Goal: Check status: Check status

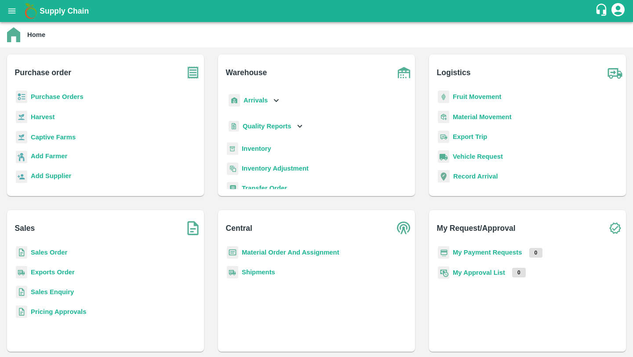
click at [482, 94] on b "Fruit Movement" at bounding box center [477, 96] width 49 height 7
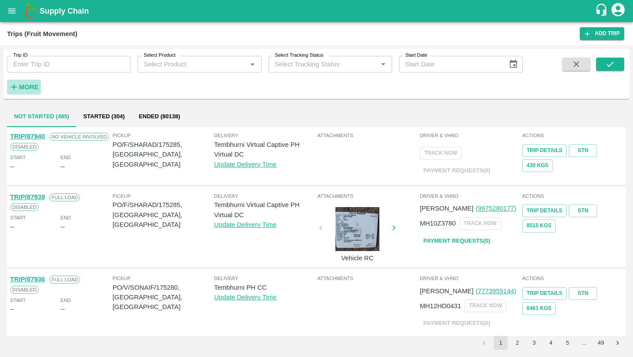
click at [32, 94] on button "More" at bounding box center [24, 87] width 34 height 15
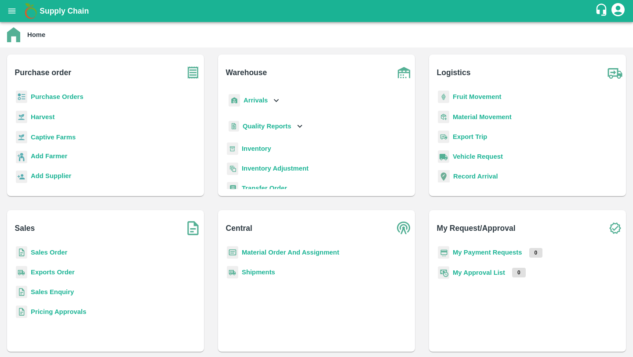
click at [465, 97] on b "Fruit Movement" at bounding box center [477, 96] width 49 height 7
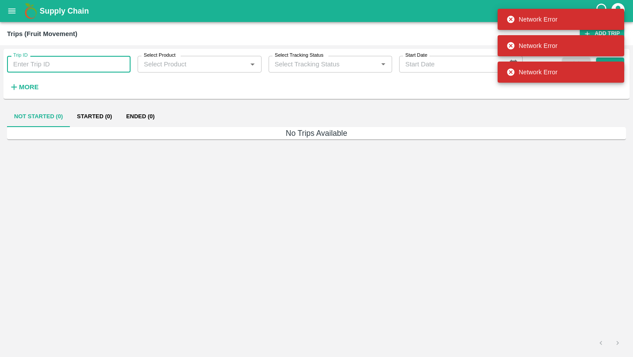
click at [82, 69] on input "Trip ID" at bounding box center [69, 64] width 124 height 17
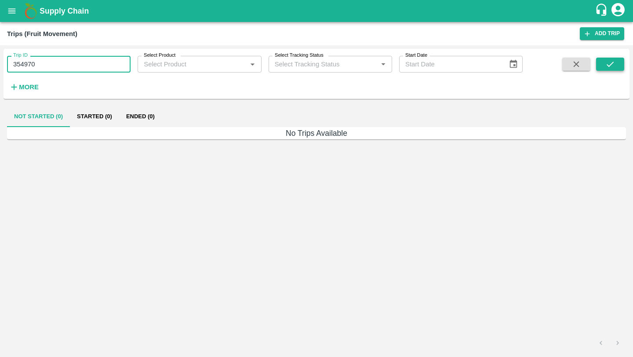
type input "354970"
click at [610, 62] on icon "submit" at bounding box center [611, 64] width 10 height 10
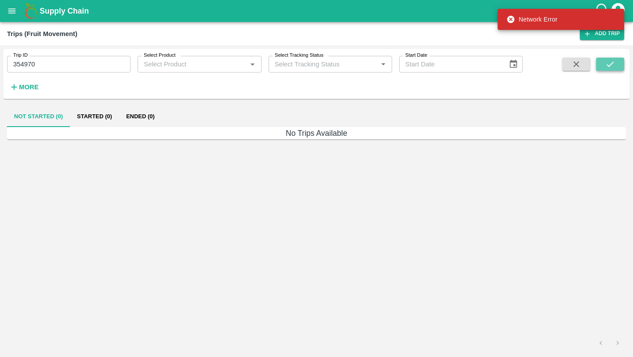
click at [610, 62] on icon "submit" at bounding box center [611, 64] width 10 height 10
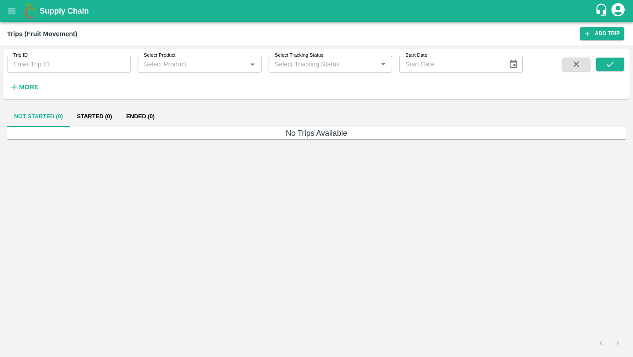
type input "354970"
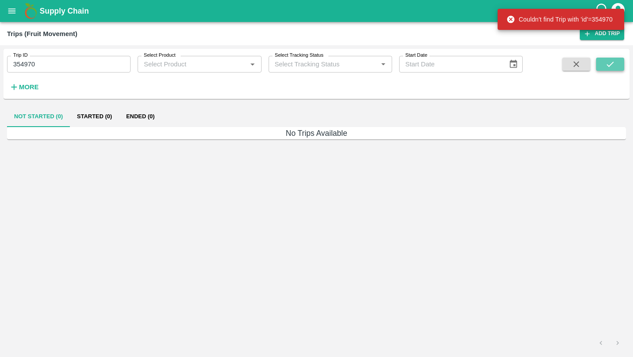
click at [621, 69] on button "submit" at bounding box center [610, 64] width 28 height 13
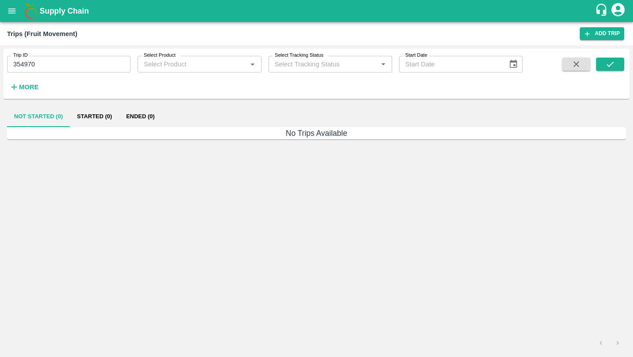
click at [12, 9] on icon "open drawer" at bounding box center [11, 10] width 7 height 5
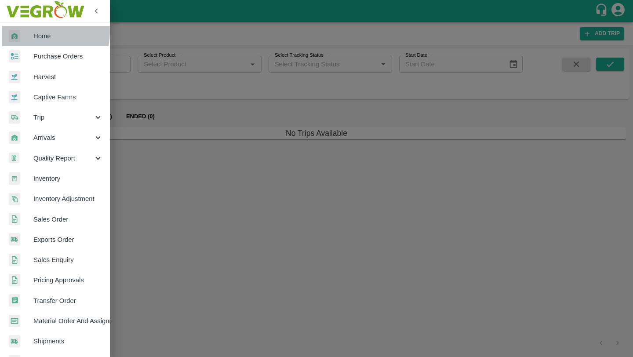
click at [21, 31] on div at bounding box center [21, 36] width 25 height 13
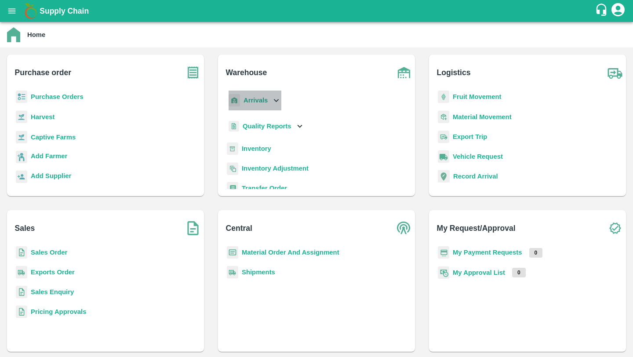
click at [260, 103] on b "Arrivals" at bounding box center [256, 100] width 24 height 7
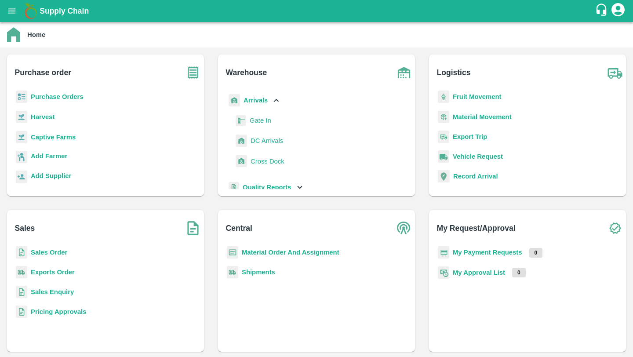
click at [269, 145] on span "DC Arrivals" at bounding box center [267, 141] width 33 height 10
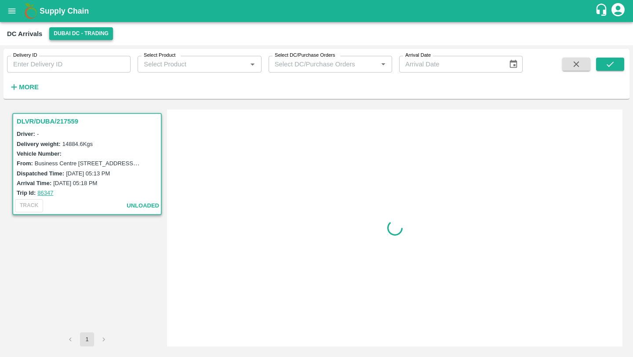
click at [94, 34] on button "Dubai DC - Trading" at bounding box center [81, 33] width 64 height 13
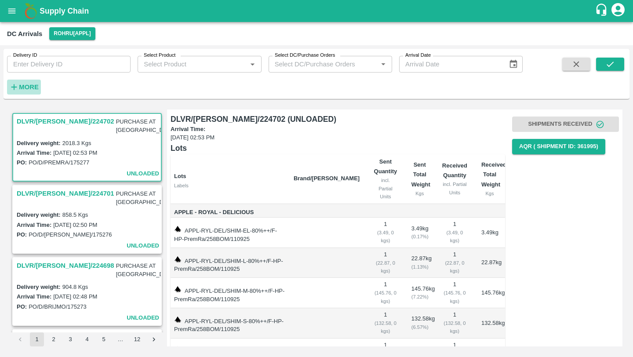
click at [25, 93] on button "More" at bounding box center [24, 87] width 34 height 15
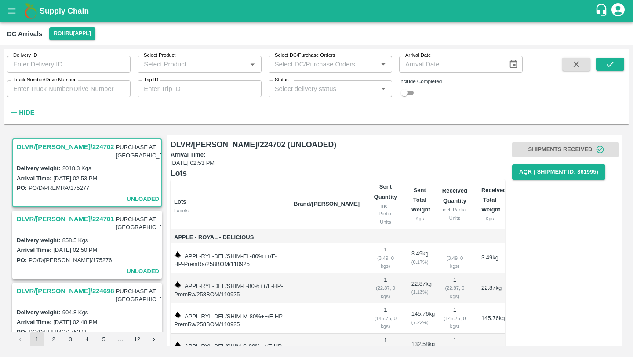
click at [318, 91] on input "Status" at bounding box center [323, 88] width 104 height 11
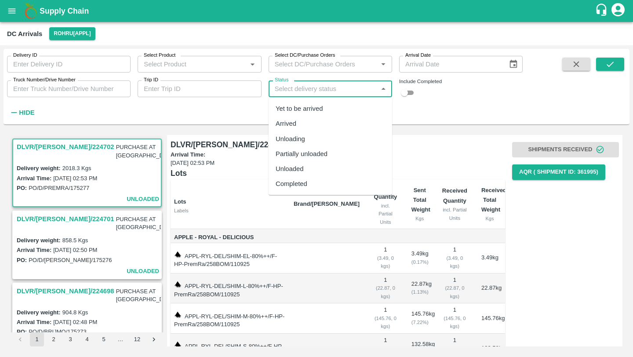
click at [315, 110] on div "Yet to be arrived" at bounding box center [299, 109] width 47 height 10
type input "Yet to be arrived"
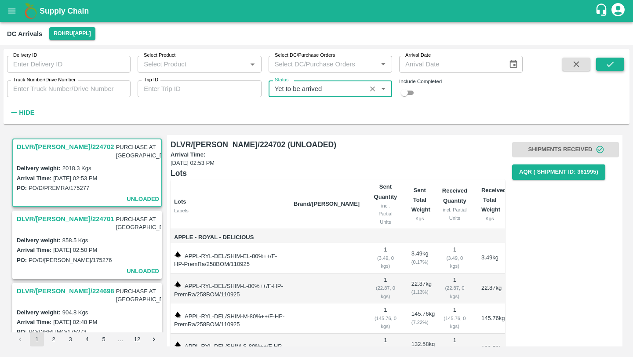
click at [606, 63] on icon "submit" at bounding box center [611, 64] width 10 height 10
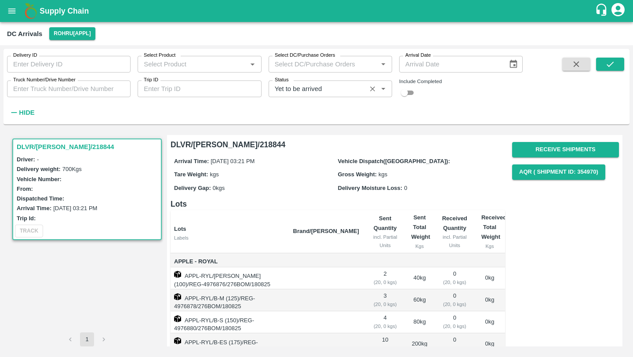
click at [354, 88] on input "Status" at bounding box center [317, 88] width 92 height 11
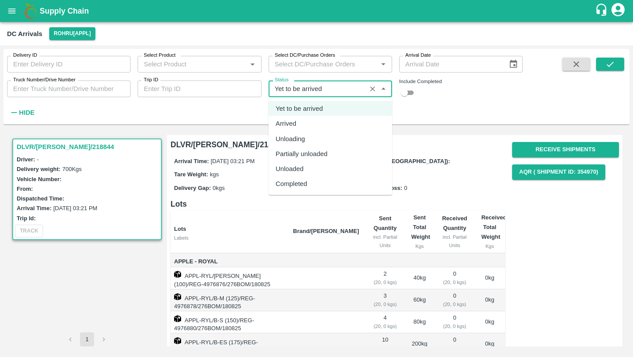
click at [223, 215] on th "Lots Labels" at bounding box center [229, 231] width 116 height 43
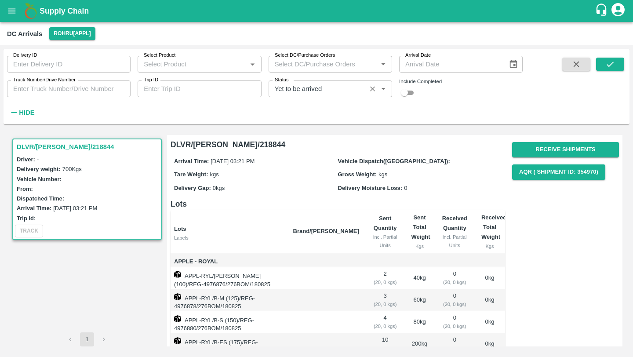
click at [333, 84] on input "Status" at bounding box center [317, 88] width 92 height 11
click at [9, 12] on icon "open drawer" at bounding box center [11, 10] width 7 height 5
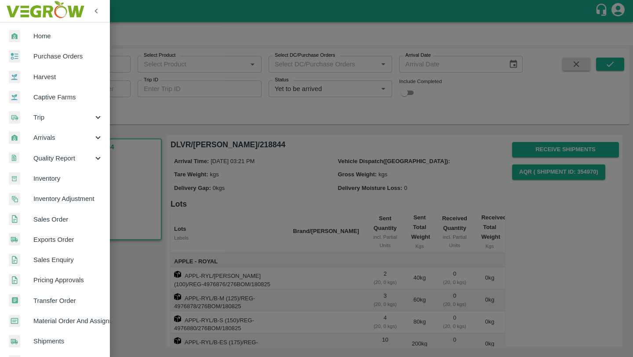
click at [33, 36] on span "Home" at bounding box center [67, 36] width 69 height 10
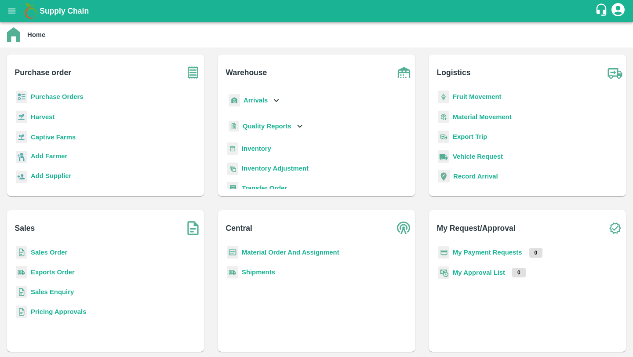
click at [58, 250] on b "Sales Order" at bounding box center [49, 252] width 37 height 7
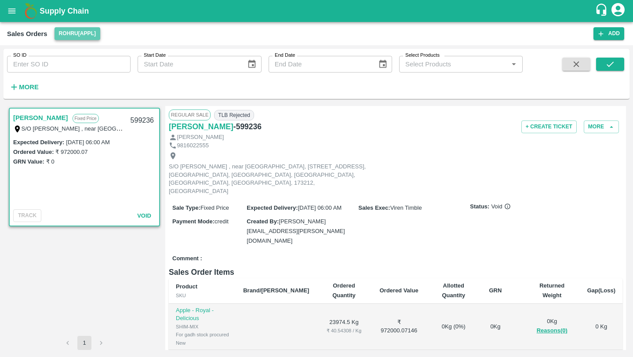
click at [95, 32] on button "Rohru[APPL]" at bounding box center [78, 33] width 46 height 13
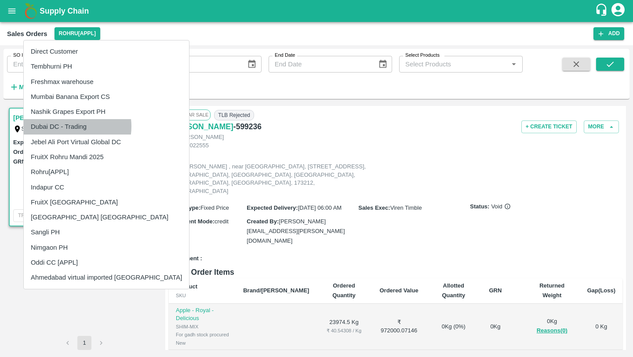
click at [69, 126] on li "Dubai DC - Trading" at bounding box center [106, 126] width 165 height 15
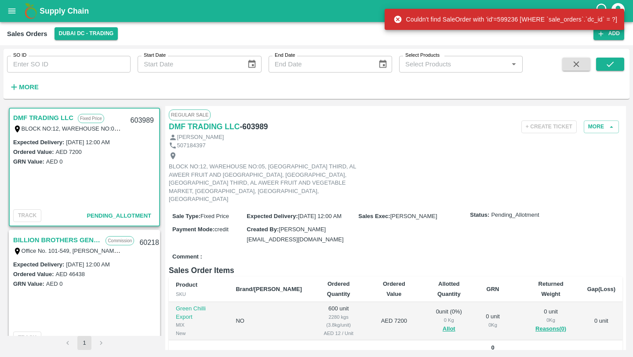
scroll to position [15, 0]
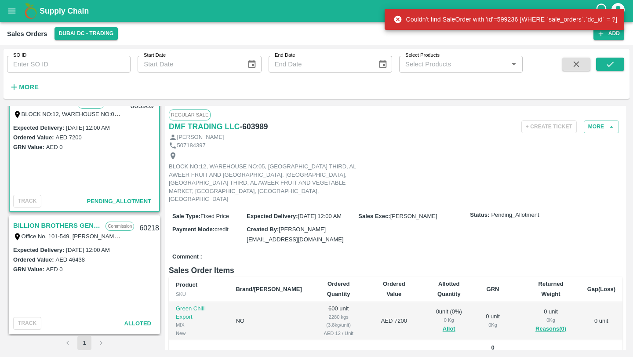
click at [63, 227] on link "BILLION BROTHERS GENERAL TRADING L.L.C" at bounding box center [57, 225] width 88 height 11
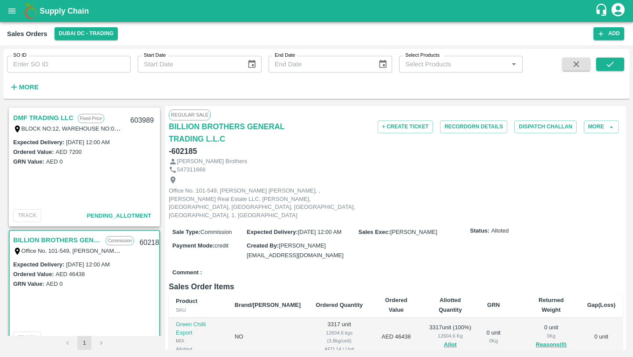
click at [41, 114] on link "DMF TRADING LLC" at bounding box center [43, 117] width 60 height 11
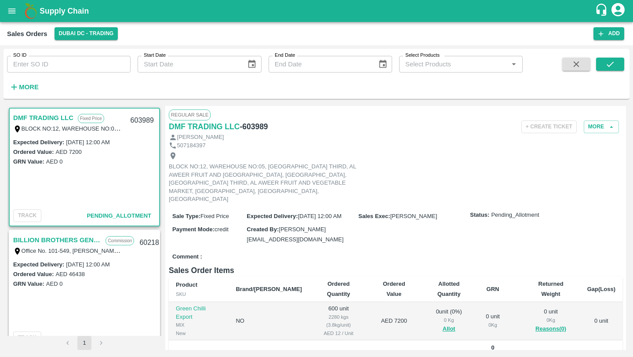
scroll to position [15, 0]
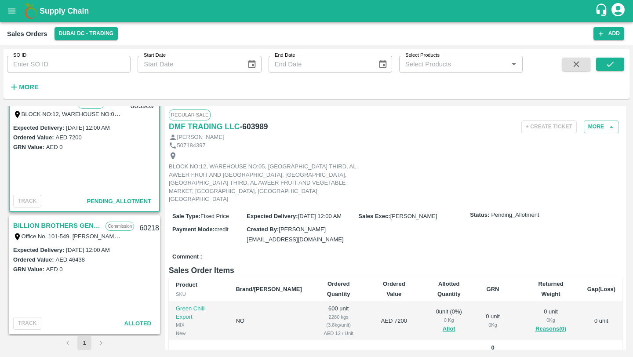
click at [55, 231] on div "Office No. 101-549, Malak Hassan Ibrahim, , Al Fardan Real Estate LLC, Al Raffa…" at bounding box center [68, 236] width 110 height 10
click at [51, 220] on link "BILLION BROTHERS GENERAL TRADING L.L.C" at bounding box center [57, 225] width 88 height 11
